Goal: Find specific page/section: Find specific page/section

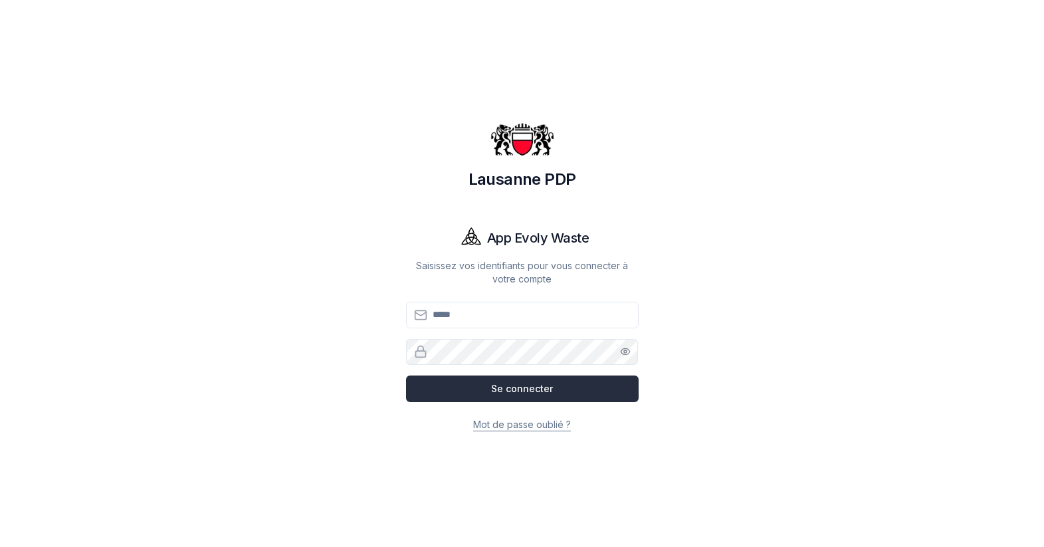
type input "**********"
click at [503, 393] on button "Se connecter" at bounding box center [522, 389] width 233 height 27
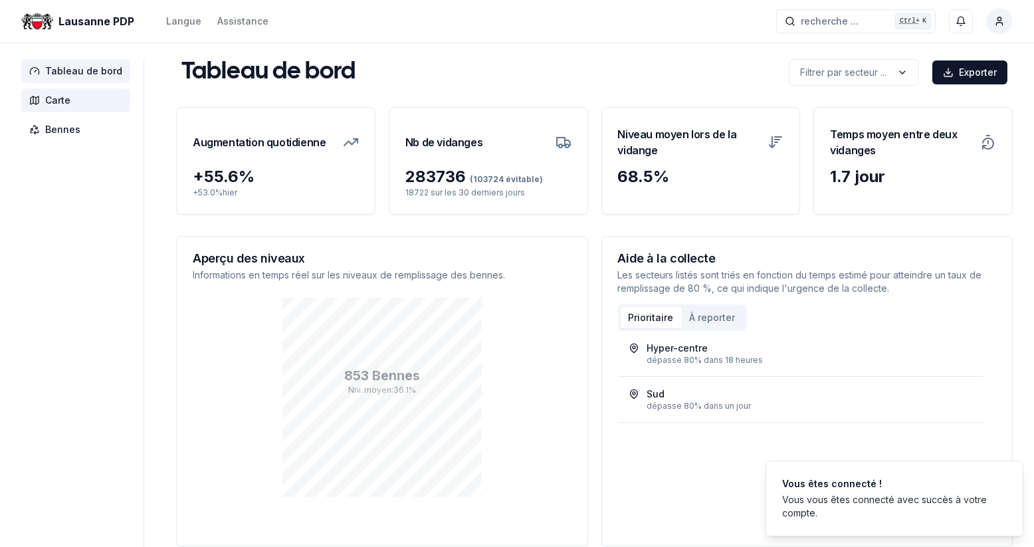
click at [52, 96] on span "Carte" at bounding box center [57, 100] width 25 height 13
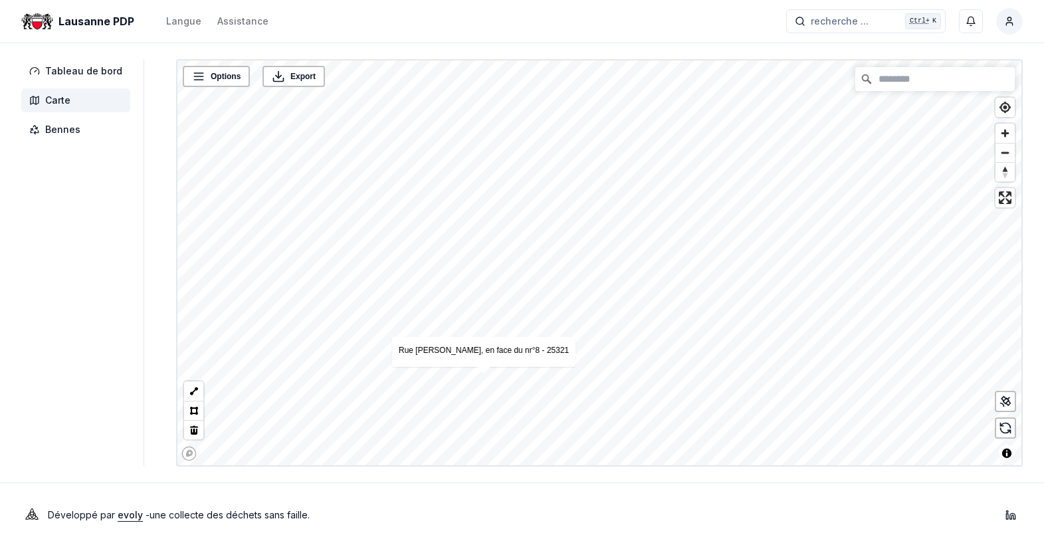
click at [616, 512] on div "Lausanne PDP Langue Assistance recherche ... recherche ... Ctrl+ K Christian Mo…" at bounding box center [522, 273] width 1044 height 547
click at [580, 263] on link "Rue [PERSON_NAME], en face du nr°8 - 25321" at bounding box center [582, 263] width 170 height 9
click at [592, 311] on link "[GEOGRAPHIC_DATA][PERSON_NAME], Place de jeux - 25330" at bounding box center [600, 310] width 230 height 9
click at [606, 273] on div "Rue [PERSON_NAME], en face du nr°8 - 25321" at bounding box center [581, 265] width 183 height 30
click at [606, 263] on link "Rue [PERSON_NAME], en face du nr°8 - 25321" at bounding box center [582, 263] width 170 height 9
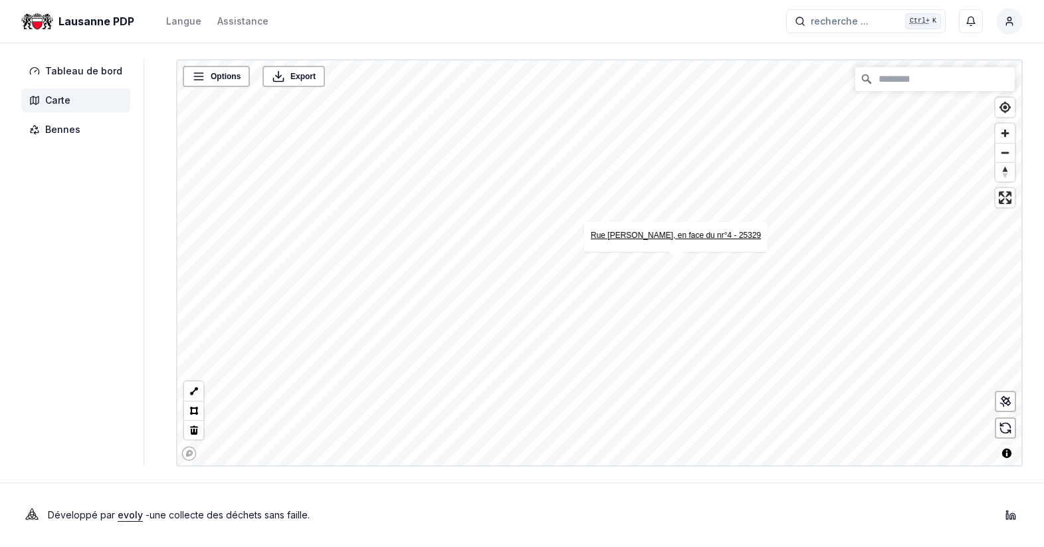
click at [668, 232] on link "Rue [PERSON_NAME], en face du nr°4 - 25329" at bounding box center [676, 235] width 170 height 9
click at [727, 255] on link "[GEOGRAPHIC_DATA], en face du Parc - 18369" at bounding box center [722, 259] width 173 height 9
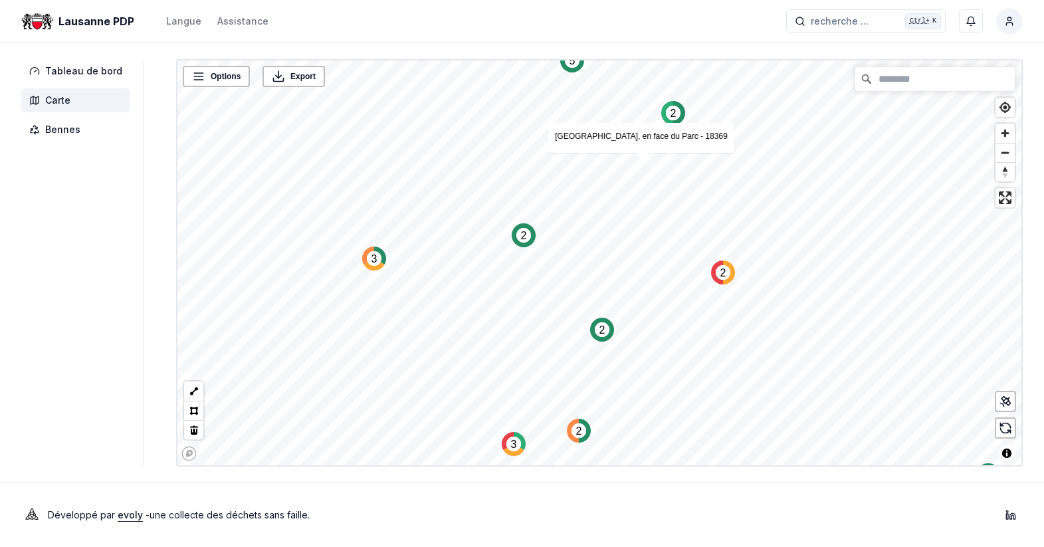
click at [721, 277] on text "2" at bounding box center [724, 272] width 6 height 11
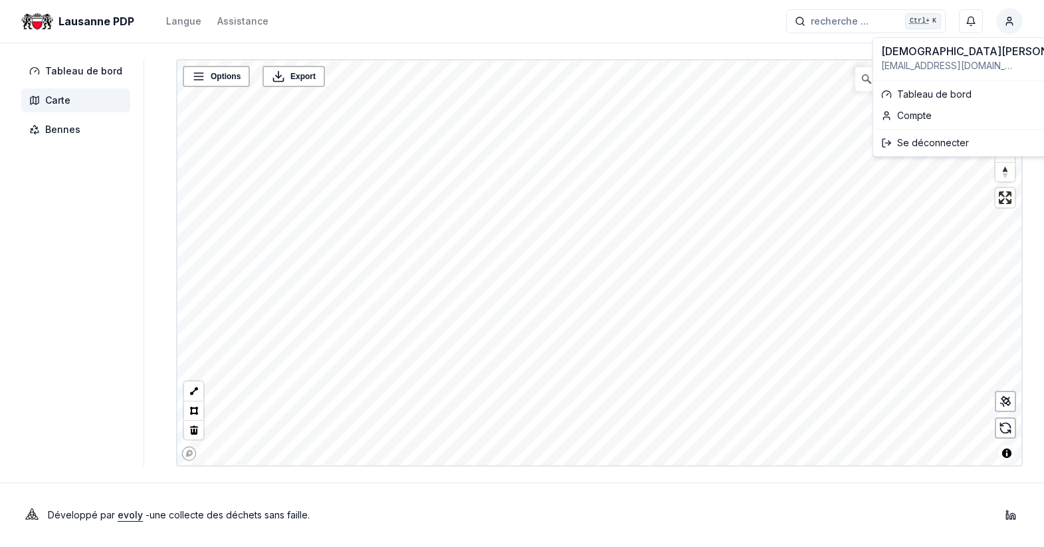
click at [1006, 17] on html "Lausanne PDP Langue Assistance recherche ... recherche ... Ctrl+ K Christian Mo…" at bounding box center [522, 273] width 1044 height 547
click at [933, 142] on div "Se déconnecter" at bounding box center [985, 142] width 219 height 21
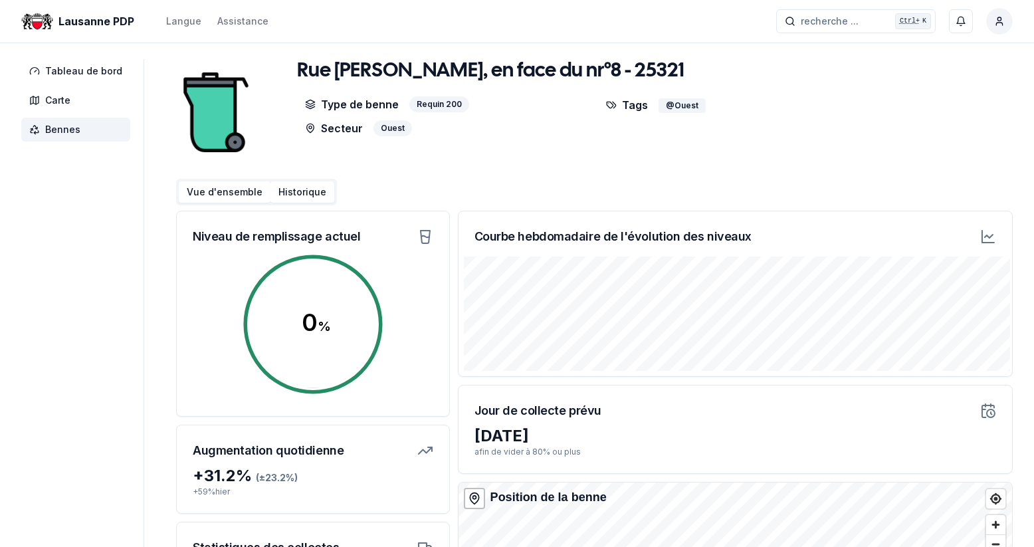
click at [300, 194] on button "Historique" at bounding box center [303, 191] width 64 height 21
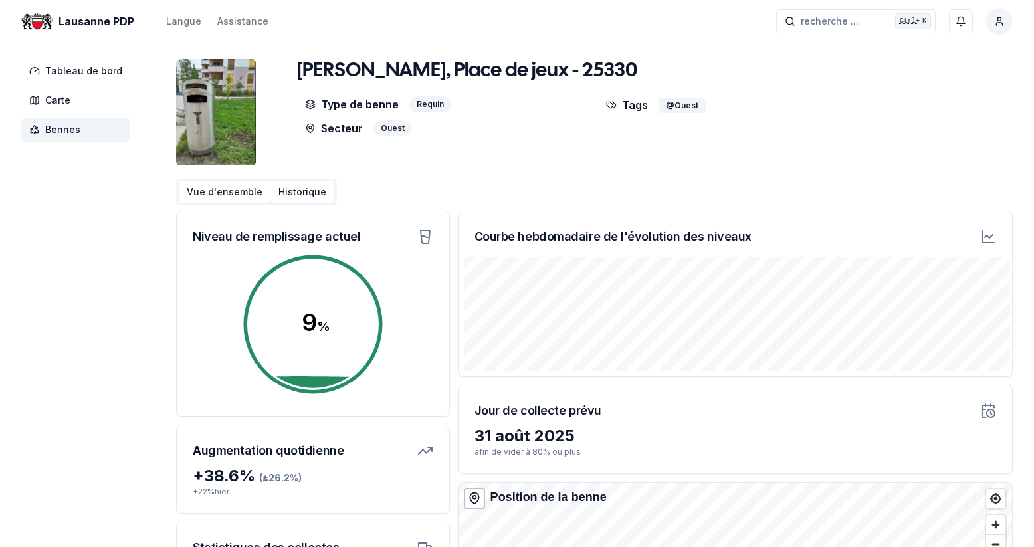
click at [284, 189] on button "Historique" at bounding box center [303, 191] width 64 height 21
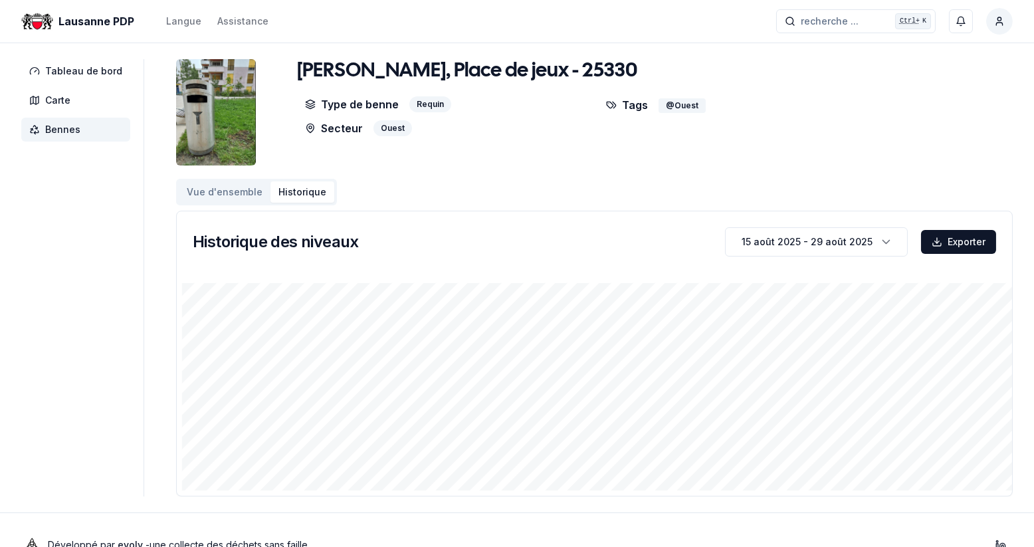
click at [221, 192] on button "Vue d'ensemble" at bounding box center [225, 191] width 92 height 21
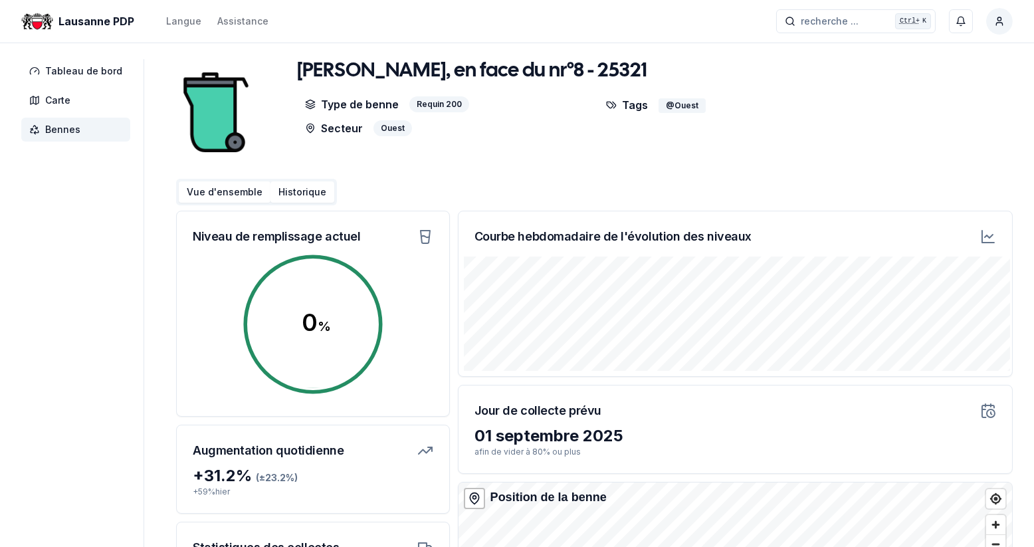
click at [304, 187] on button "Historique" at bounding box center [303, 191] width 64 height 21
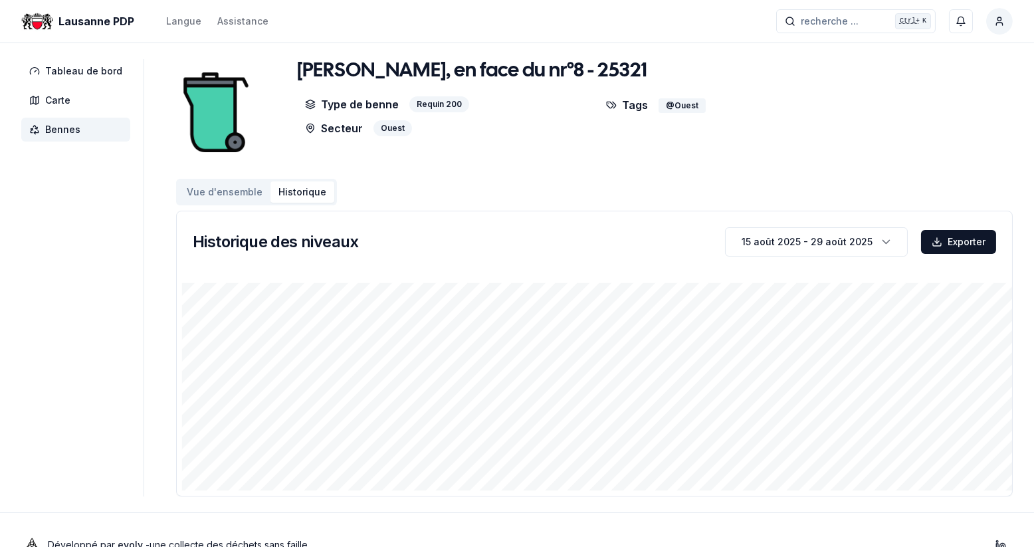
click at [239, 187] on button "Vue d'ensemble" at bounding box center [225, 191] width 92 height 21
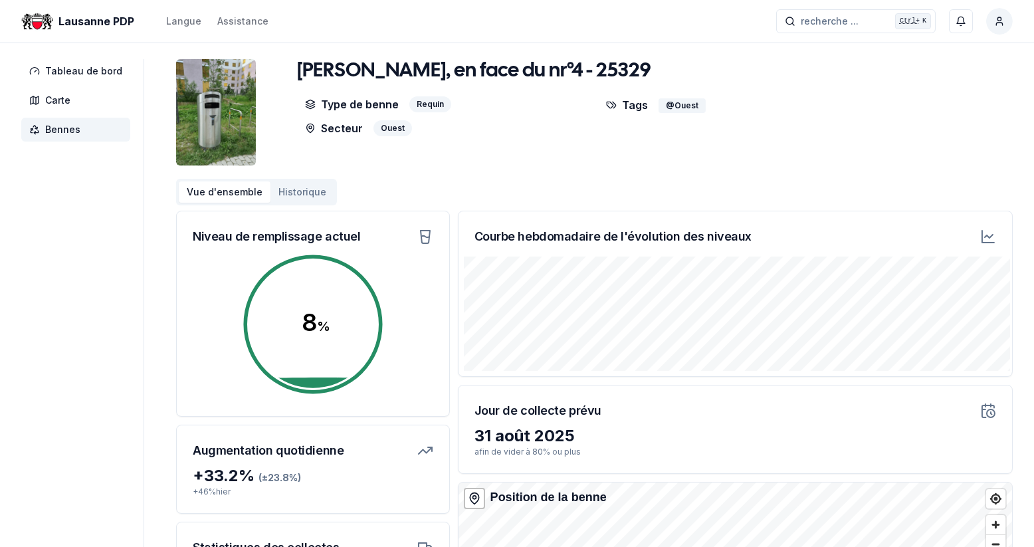
click at [304, 187] on button "Historique" at bounding box center [303, 191] width 64 height 21
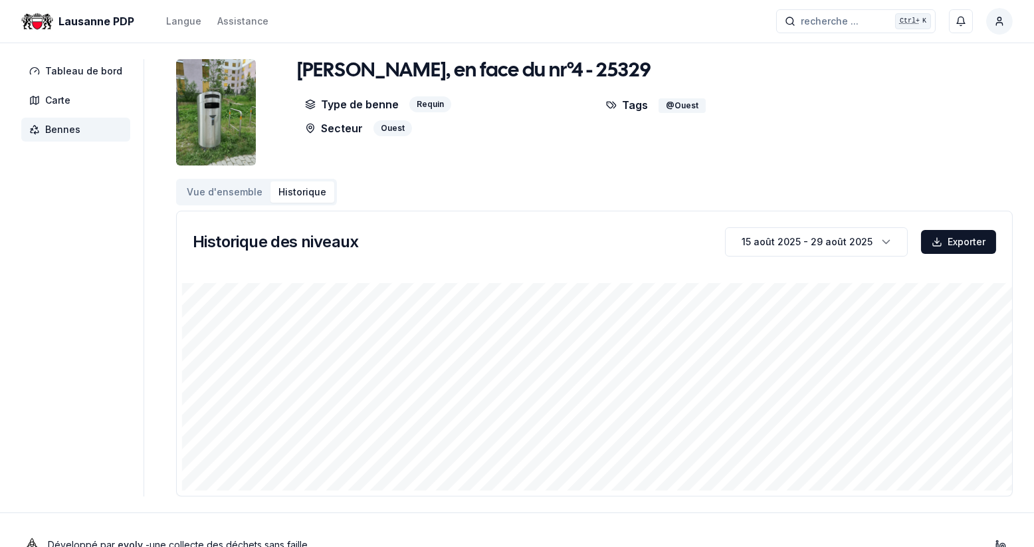
scroll to position [29, 0]
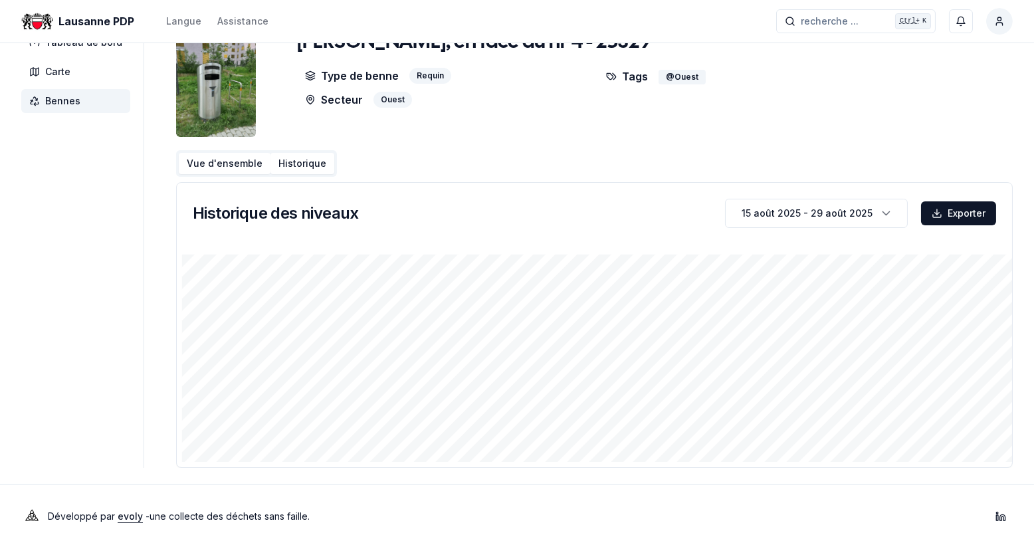
click at [195, 160] on button "Vue d'ensemble" at bounding box center [225, 163] width 92 height 21
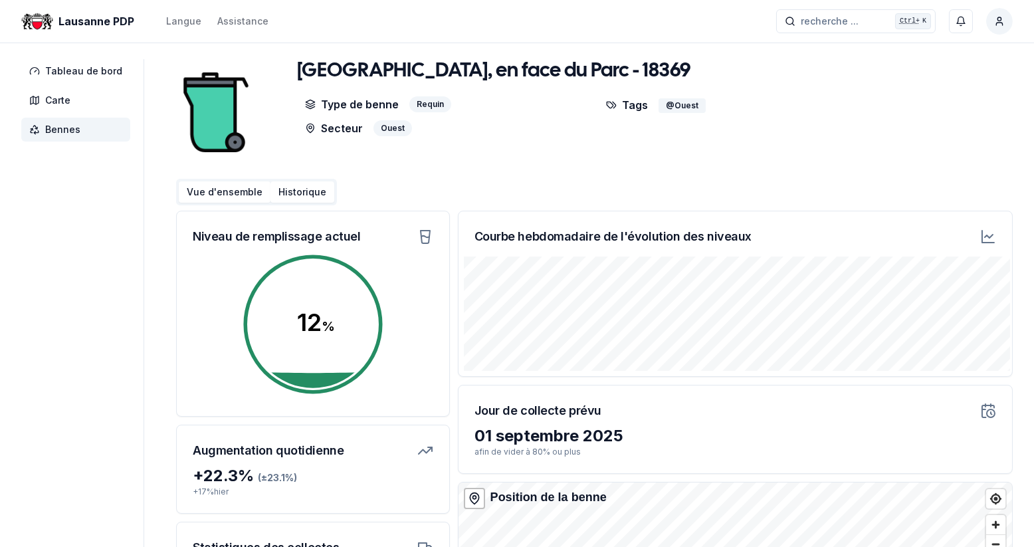
click at [302, 193] on button "Historique" at bounding box center [303, 191] width 64 height 21
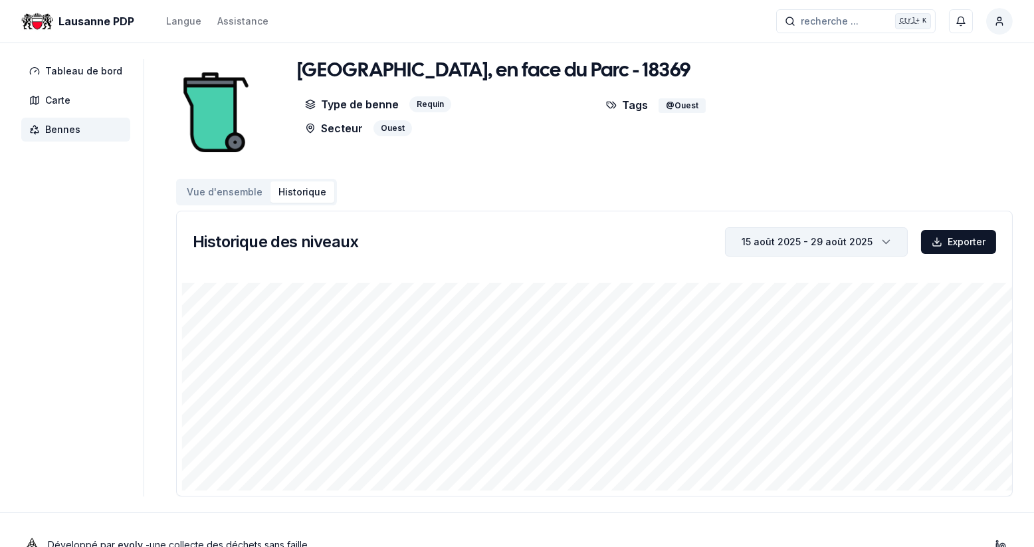
click at [886, 239] on icon "button" at bounding box center [886, 242] width 13 height 20
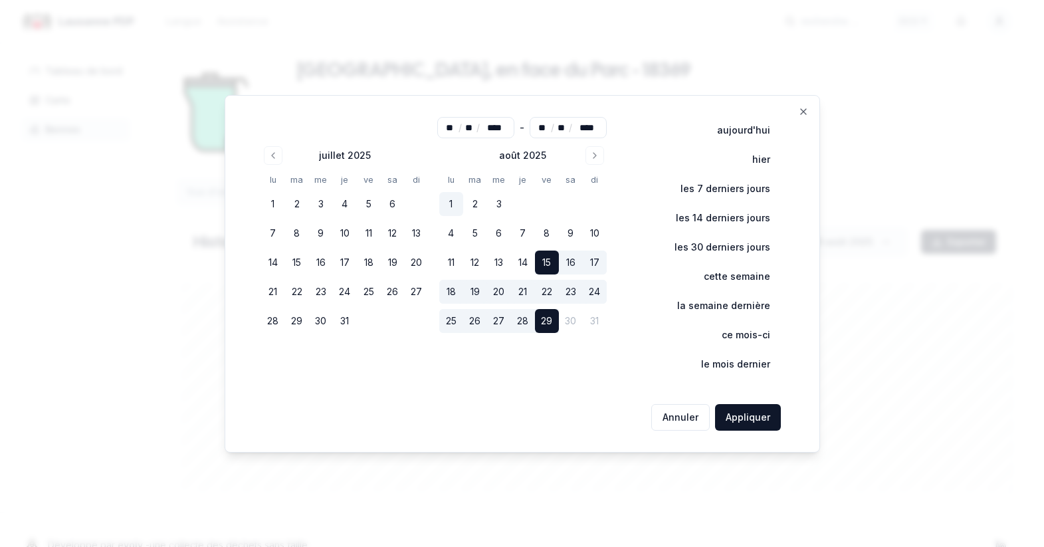
click at [459, 204] on button "1" at bounding box center [451, 204] width 24 height 24
type input "**"
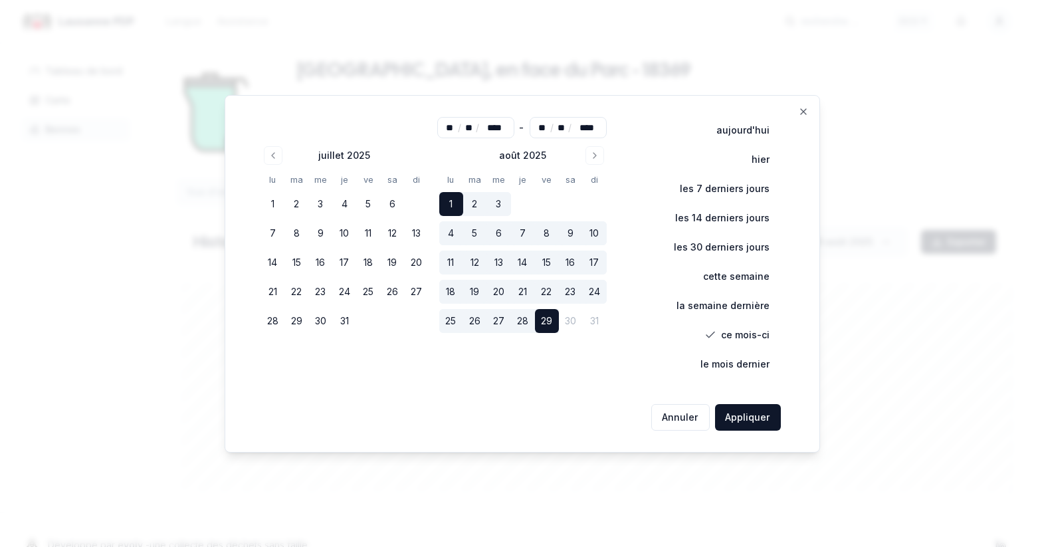
click at [596, 263] on button "17" at bounding box center [595, 263] width 24 height 24
type input "**"
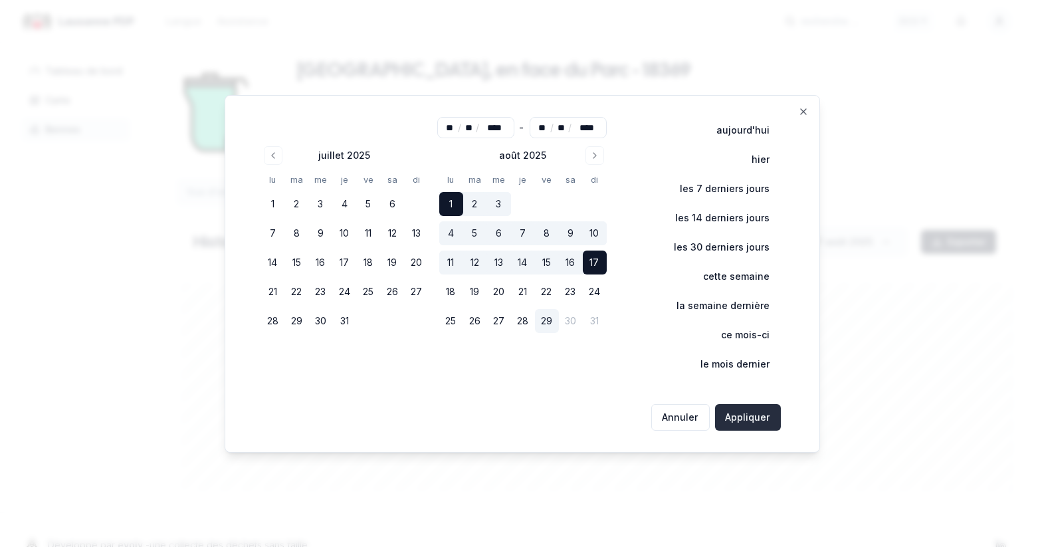
click at [754, 415] on button "Appliquer" at bounding box center [748, 417] width 66 height 27
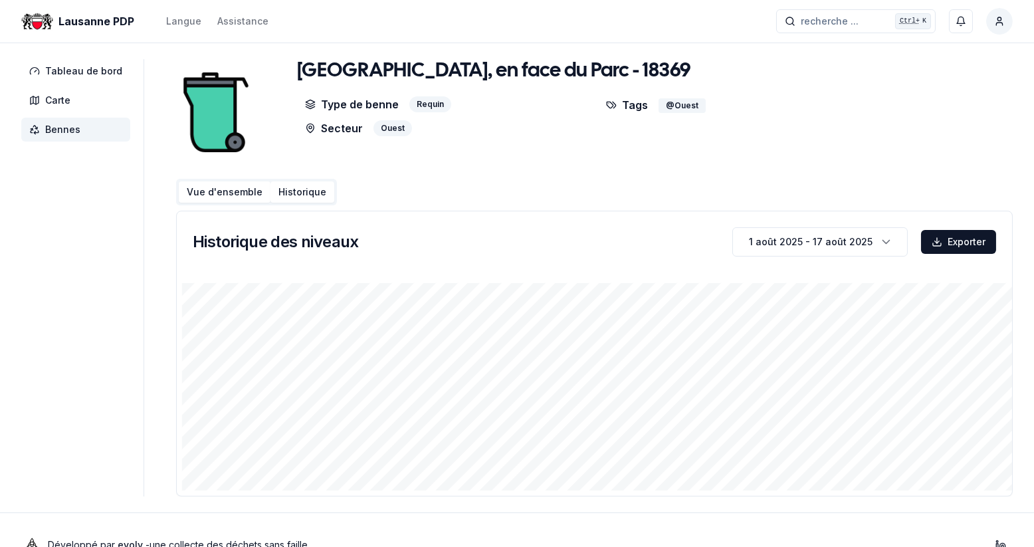
click at [200, 187] on button "Vue d'ensemble" at bounding box center [225, 191] width 92 height 21
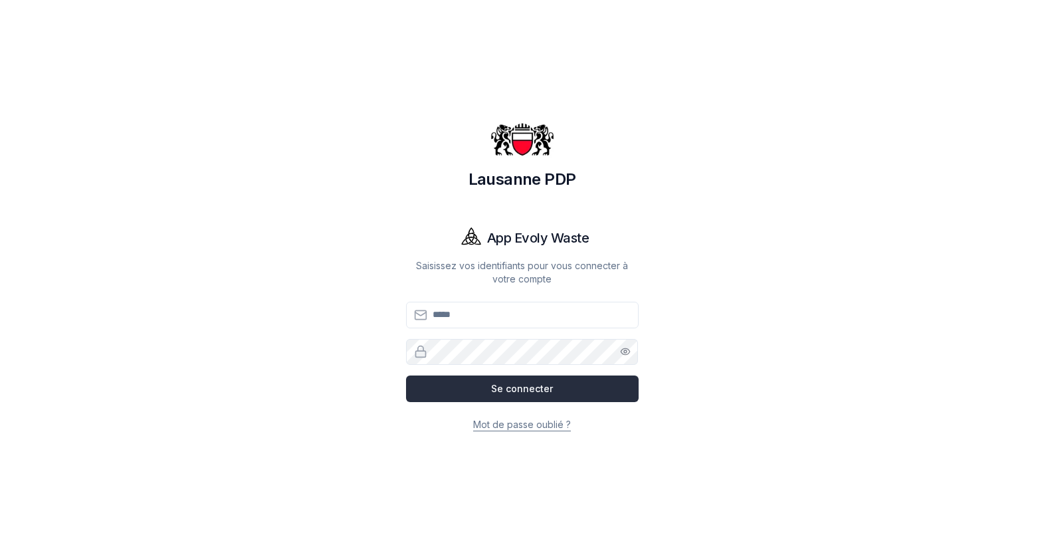
type input "**********"
click at [524, 392] on button "Se connecter" at bounding box center [522, 389] width 233 height 27
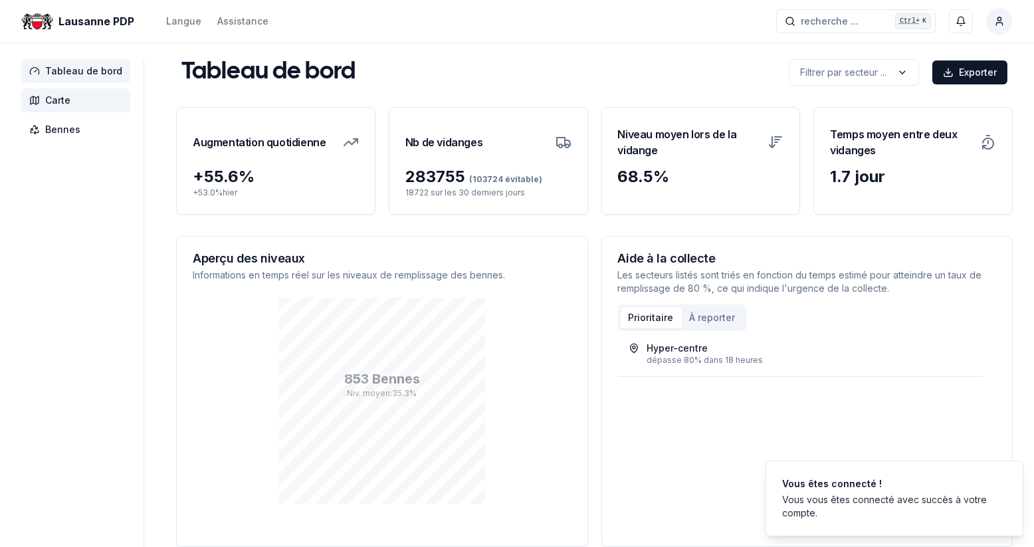
click at [39, 100] on icon at bounding box center [34, 100] width 11 height 11
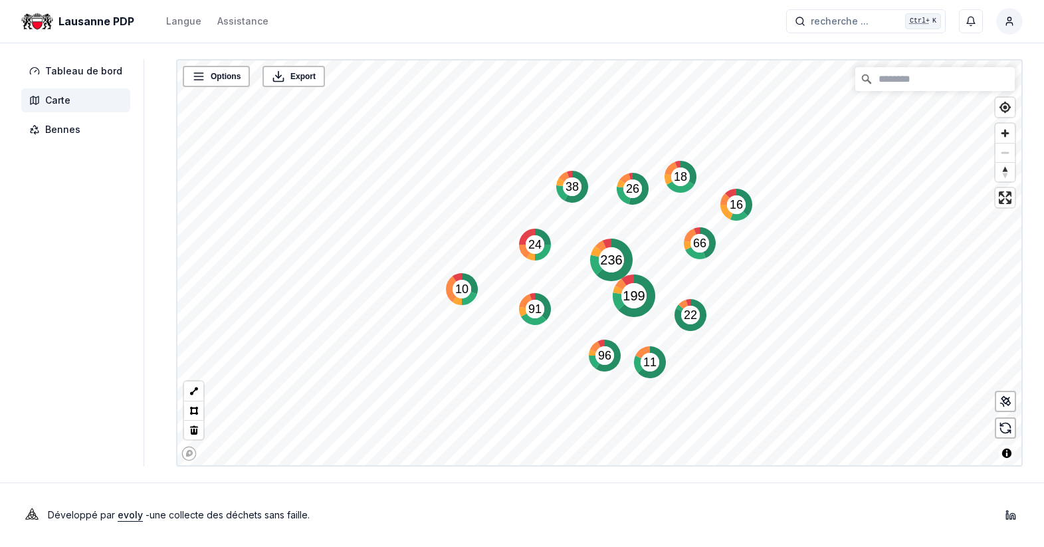
click at [568, 186] on text "38" at bounding box center [572, 186] width 13 height 13
